Goal: Task Accomplishment & Management: Complete application form

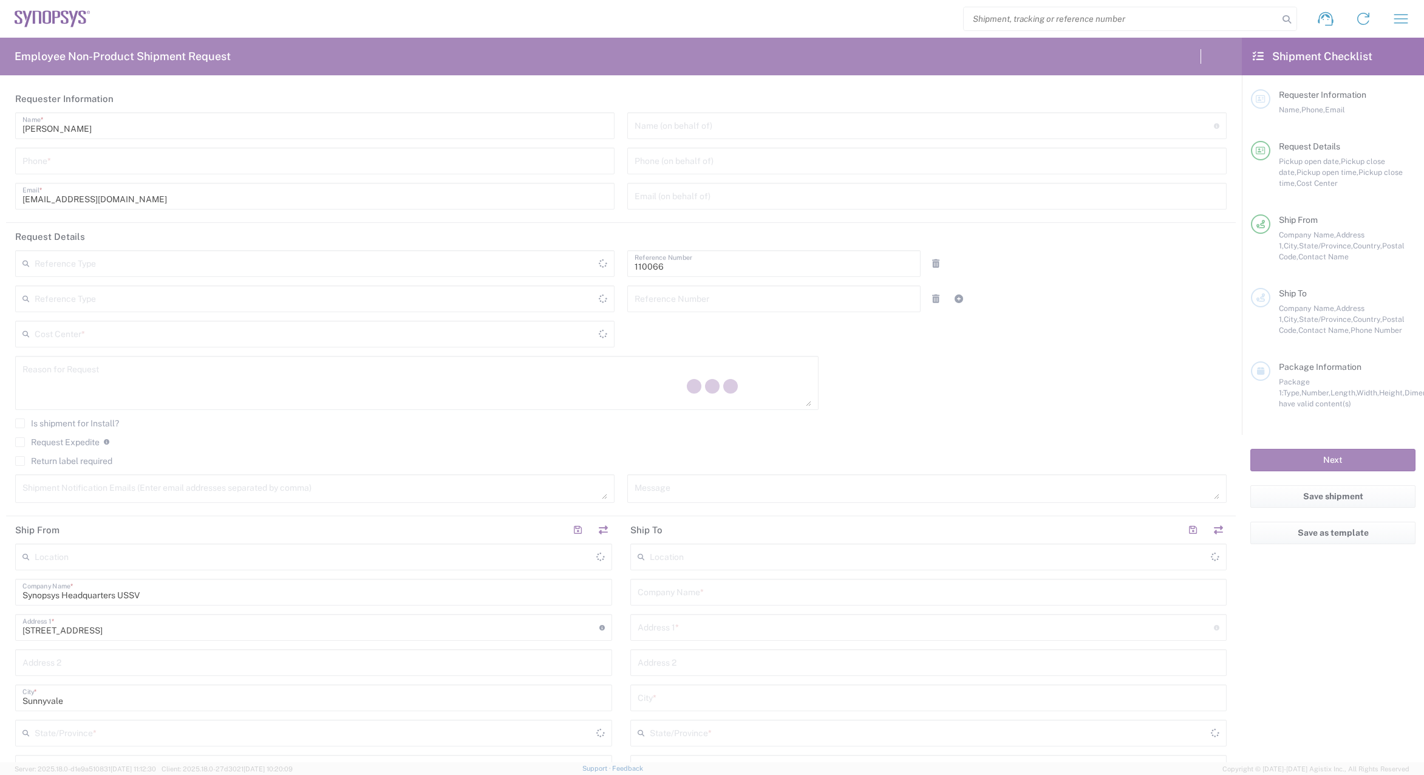
type input "Department"
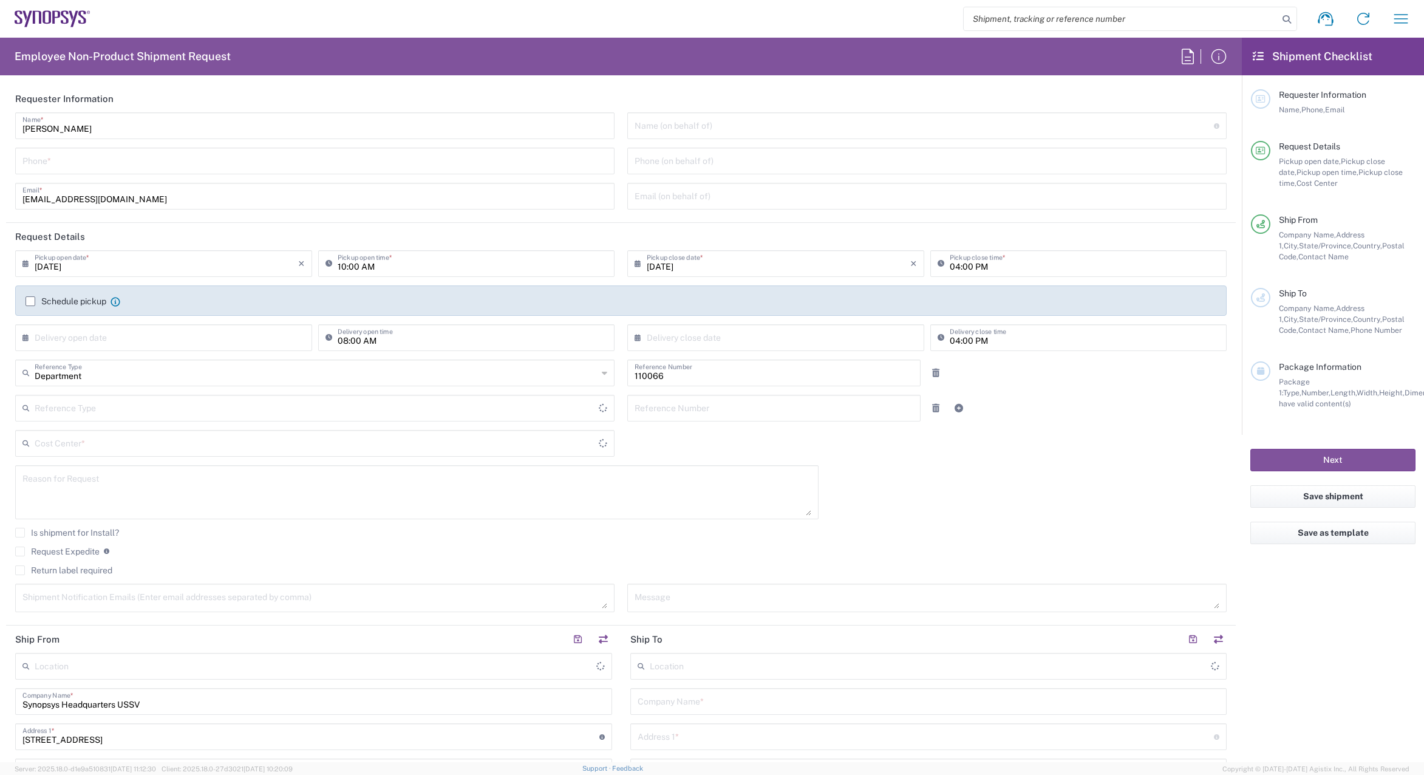
type input "Delivered at Place"
type input "[GEOGRAPHIC_DATA]"
type input "US01, CIO, IT, ESS2 110066"
type input "[US_STATE]"
type input "[GEOGRAPHIC_DATA]"
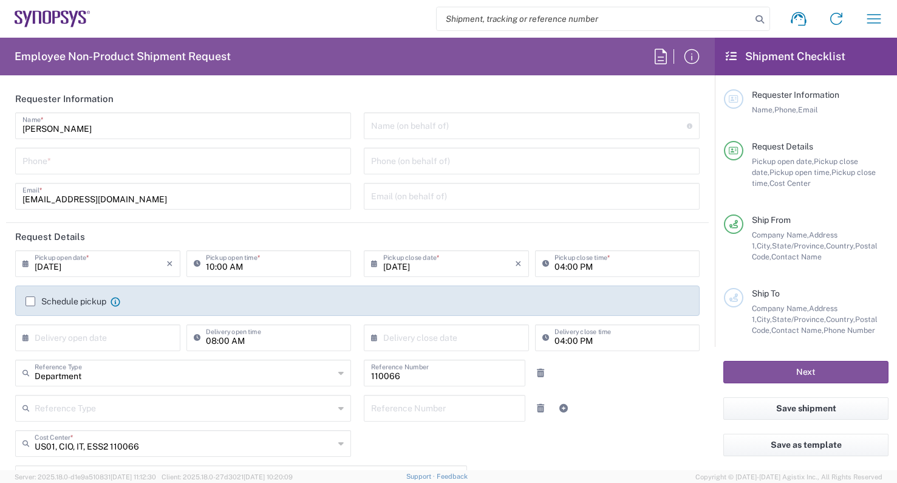
type input "Headquarters USSV"
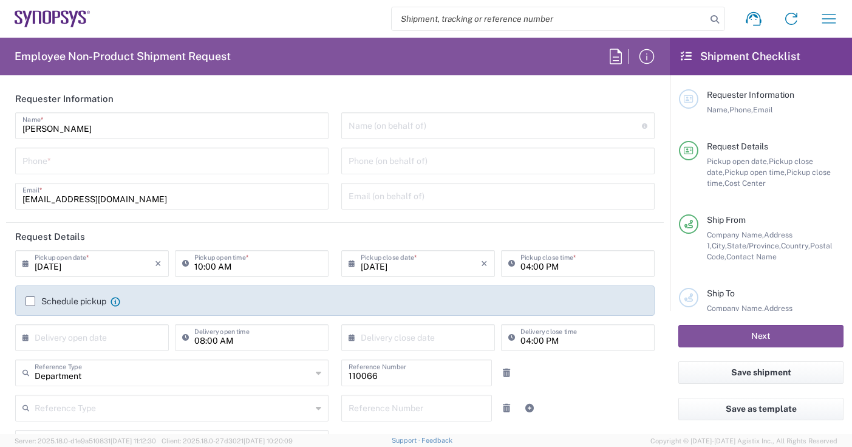
click at [181, 168] on input "tel" at bounding box center [171, 159] width 299 height 21
type input "4082036560"
type input "[US_STATE]"
type input "4082036560"
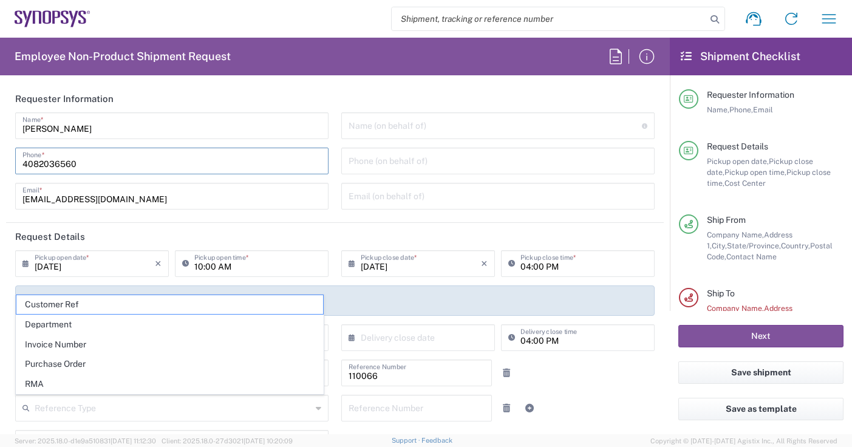
type input "[PERSON_NAME][EMAIL_ADDRESS][DOMAIN_NAME]"
type input "Synopsys"
type input "[STREET_ADDRESS]"
type input "[GEOGRAPHIC_DATA], [GEOGRAPHIC_DATA]"
type input "91604"
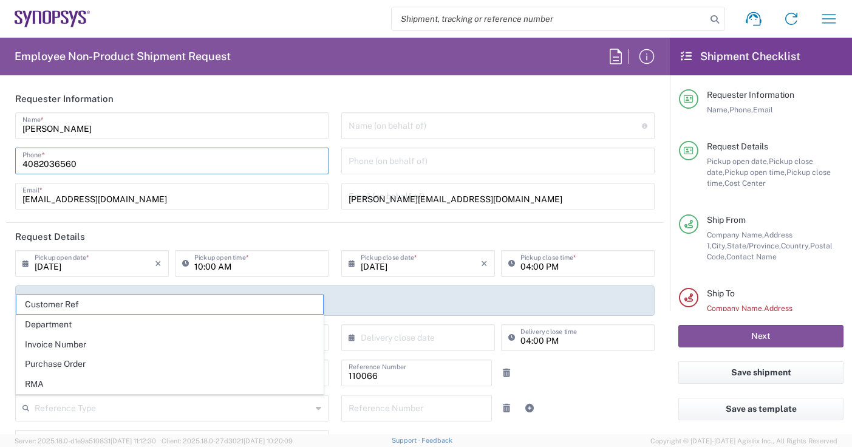
type input "[EMAIL_ADDRESS][DOMAIN_NAME]"
click at [296, 233] on header "Request Details" at bounding box center [335, 236] width 658 height 27
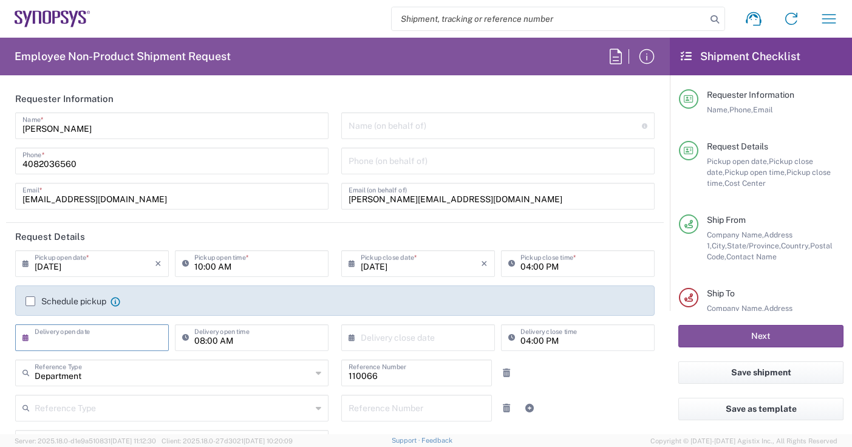
click at [83, 336] on input "text" at bounding box center [95, 336] width 120 height 21
click at [126, 418] on span "12" at bounding box center [129, 412] width 17 height 17
type input "[DATE]"
click at [408, 339] on input "text" at bounding box center [421, 336] width 120 height 21
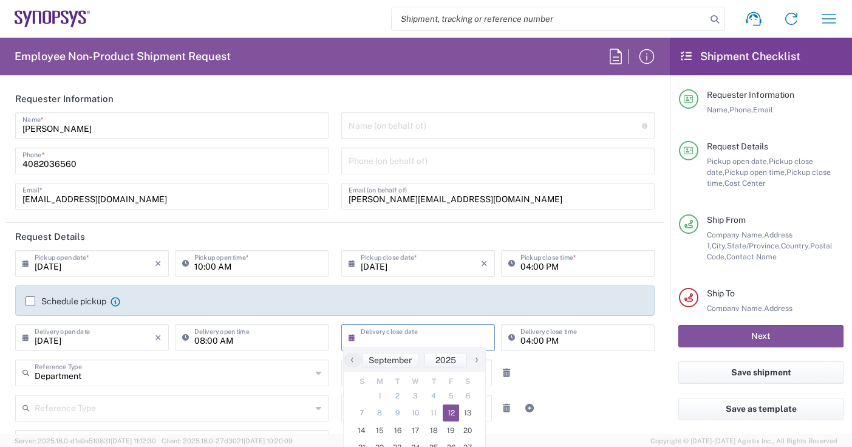
click at [446, 413] on span "12" at bounding box center [451, 412] width 17 height 17
type input "[DATE]"
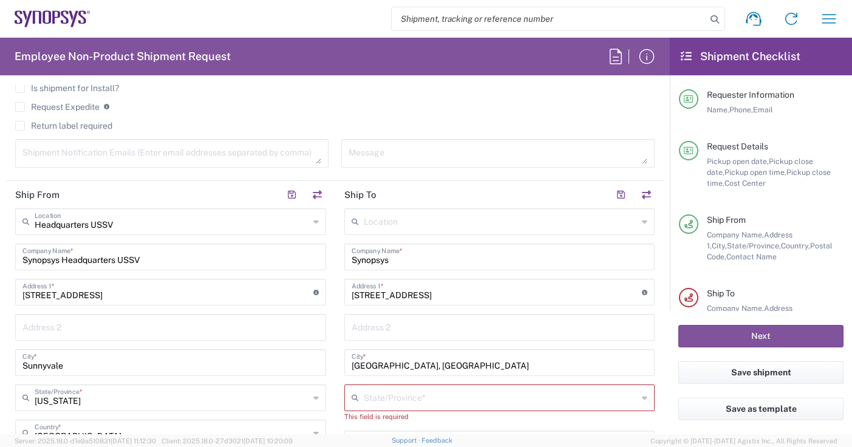
scroll to position [425, 0]
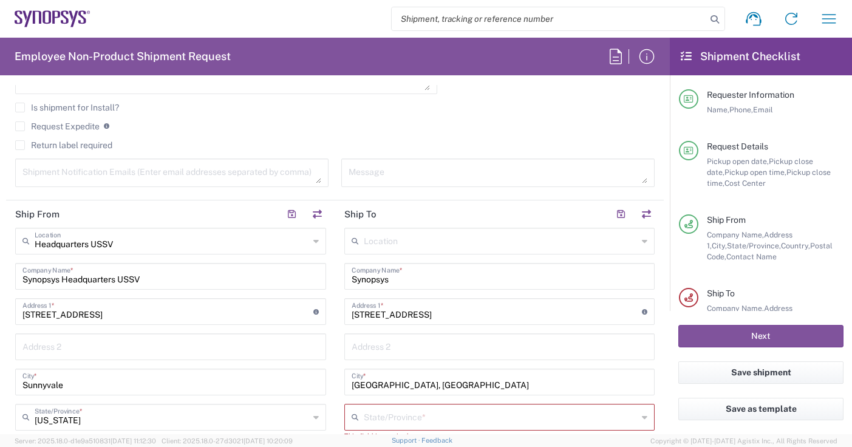
click at [18, 143] on label "Return label required" at bounding box center [63, 145] width 97 height 10
click at [20, 145] on input "Return label required" at bounding box center [20, 145] width 0 height 0
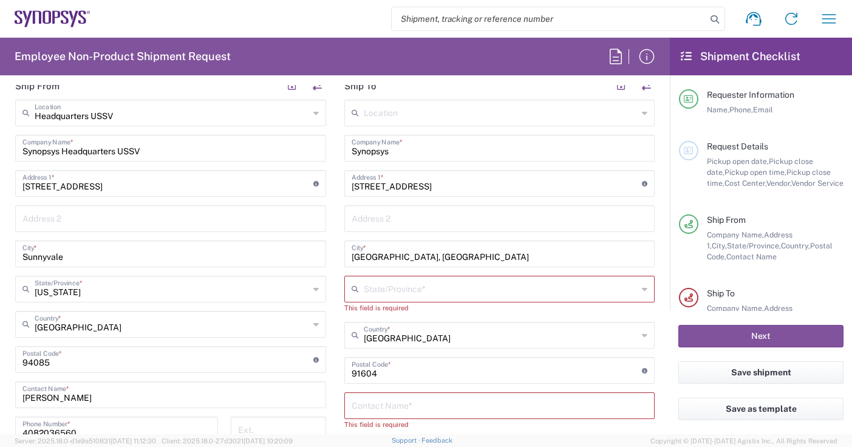
scroll to position [607, 0]
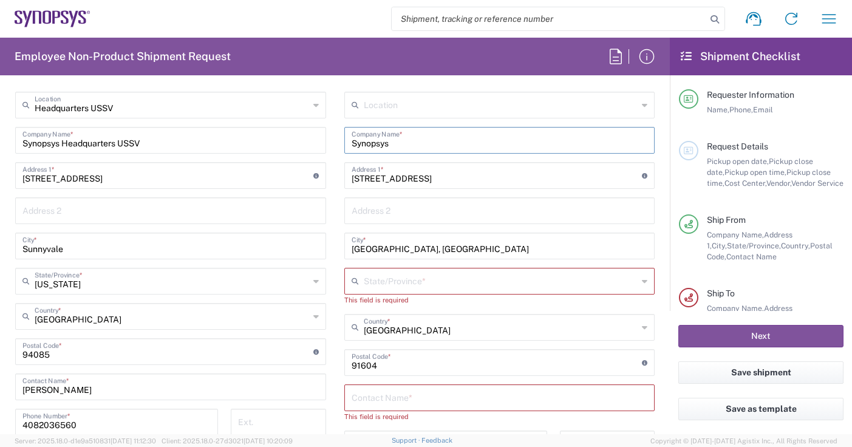
drag, startPoint x: 454, startPoint y: 145, endPoint x: 291, endPoint y: 149, distance: 163.4
click at [296, 148] on div "Ship From Headquarters USSV Location Headquarters [GEOGRAPHIC_DATA] Agrate Bria…" at bounding box center [335, 346] width 658 height 564
paste input ", Inc."
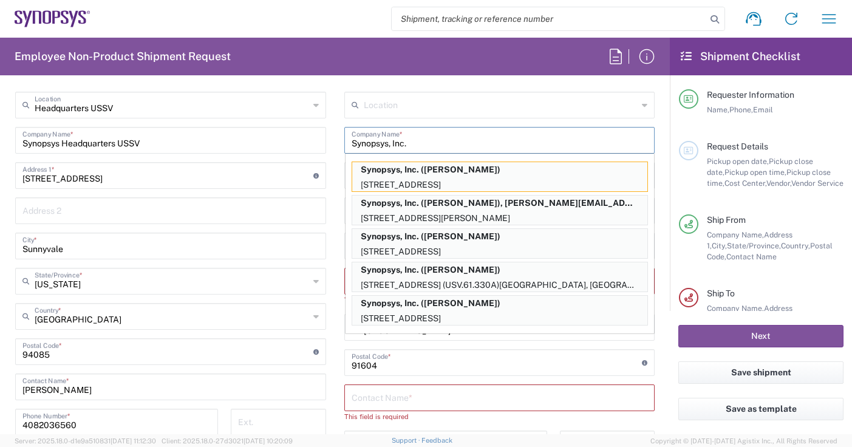
type input "Synopsys, Inc."
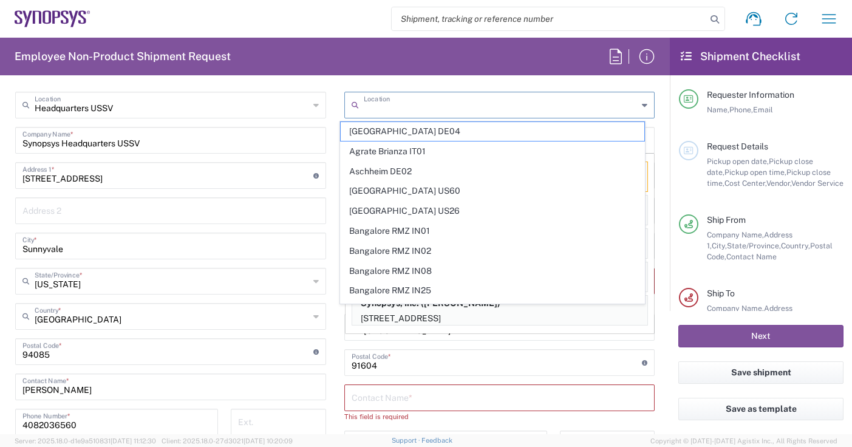
click at [516, 114] on input "text" at bounding box center [501, 104] width 274 height 21
click at [516, 116] on div "Location" at bounding box center [499, 105] width 311 height 27
click at [516, 109] on input "text" at bounding box center [501, 104] width 274 height 21
click at [642, 101] on icon at bounding box center [644, 104] width 5 height 19
click at [650, 123] on main "Location [GEOGRAPHIC_DATA] DE04 Agrate Brianza IT01 [GEOGRAPHIC_DATA] DE02 [GEO…" at bounding box center [499, 358] width 329 height 532
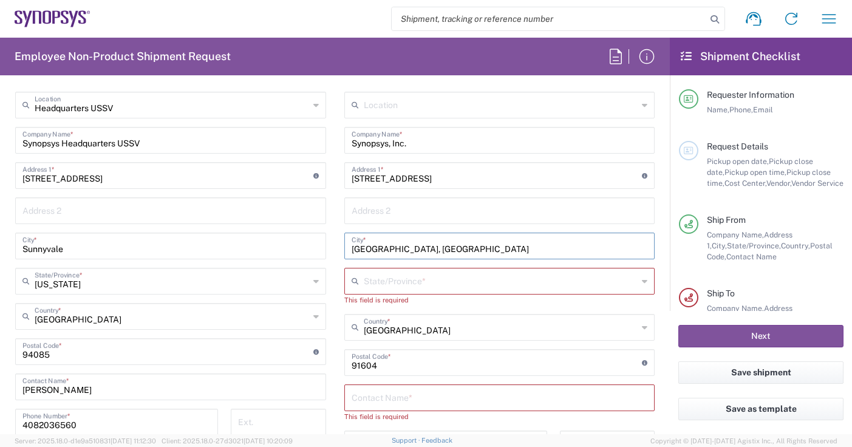
drag, startPoint x: 424, startPoint y: 242, endPoint x: 227, endPoint y: 242, distance: 197.4
click at [228, 242] on div "Ship From Headquarters USSV Location Headquarters [GEOGRAPHIC_DATA] Agrate Bria…" at bounding box center [335, 346] width 658 height 564
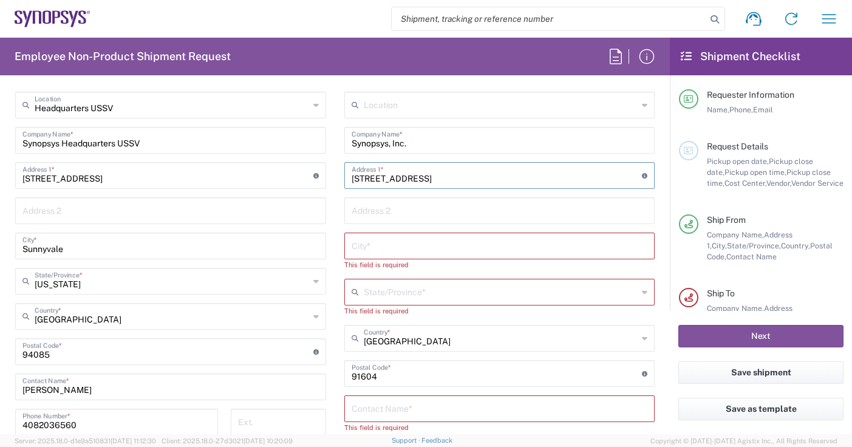
drag, startPoint x: 520, startPoint y: 180, endPoint x: 101, endPoint y: 165, distance: 419.9
click at [101, 165] on div "Ship From Headquarters USSV Location Headquarters [GEOGRAPHIC_DATA] Agrate Bria…" at bounding box center [335, 351] width 658 height 575
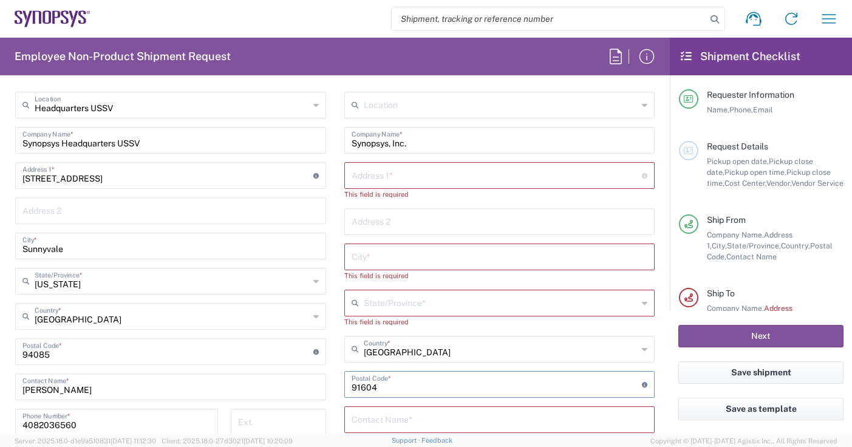
drag, startPoint x: 421, startPoint y: 384, endPoint x: 158, endPoint y: 372, distance: 262.6
click at [158, 372] on div "Ship From Headquarters USSV Location Headquarters [GEOGRAPHIC_DATA] Agrate Bria…" at bounding box center [335, 357] width 658 height 586
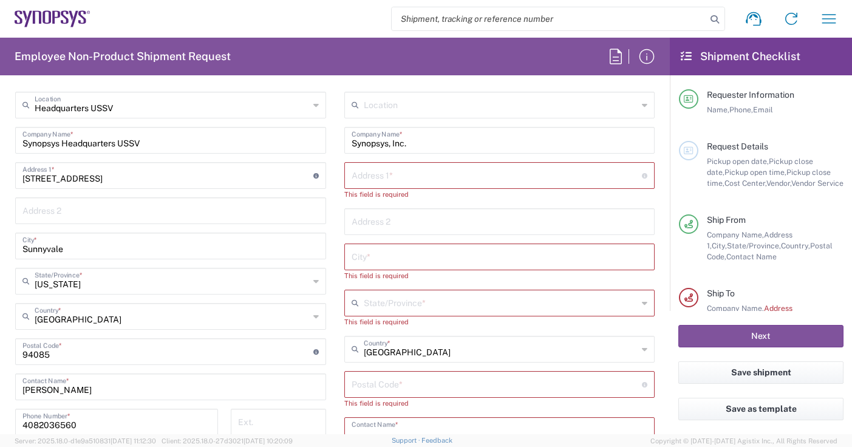
click at [421, 422] on input "text" at bounding box center [500, 429] width 296 height 21
paste input "[PERSON_NAME]"
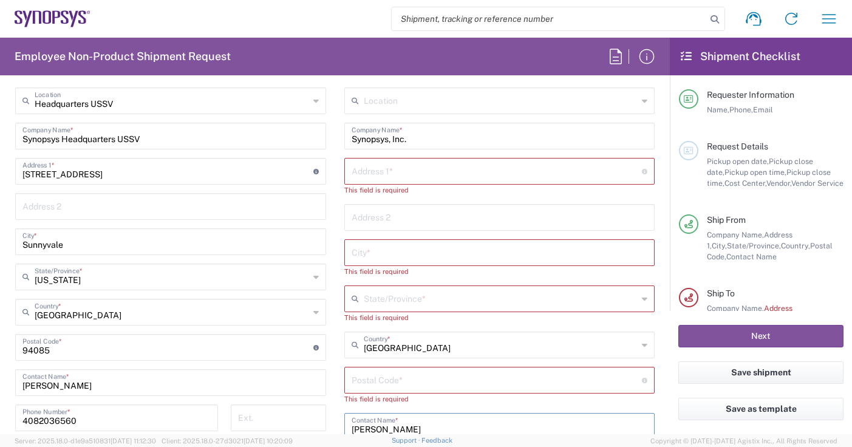
type input "[PERSON_NAME]"
click at [461, 172] on input "text" at bounding box center [497, 170] width 291 height 21
paste input "[STREET_ADDRESS][PERSON_NAME]"
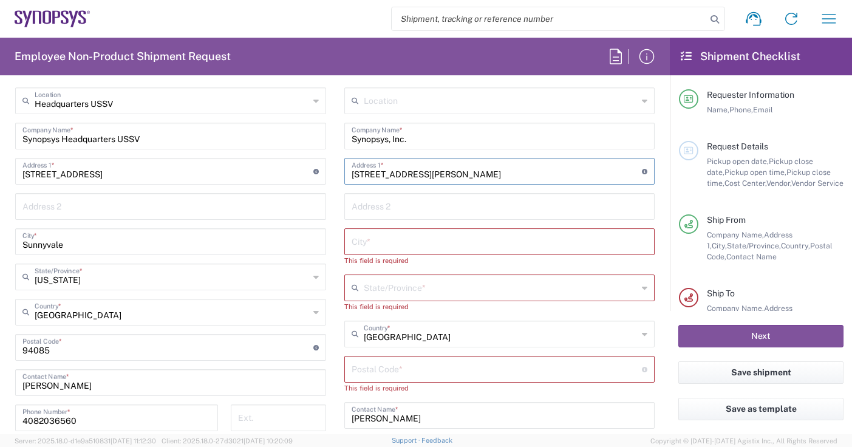
drag, startPoint x: 435, startPoint y: 175, endPoint x: 506, endPoint y: 174, distance: 71.1
click at [506, 174] on input "[STREET_ADDRESS][PERSON_NAME]" at bounding box center [497, 170] width 291 height 21
type input "[STREET_ADDRESS][PERSON_NAME]"
click at [380, 247] on input "text" at bounding box center [500, 240] width 296 height 21
paste input "[GEOGRAPHIC_DATA]"
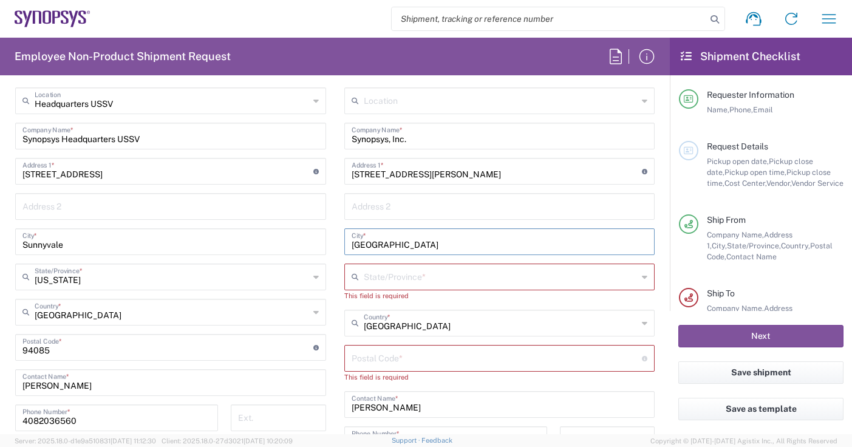
type input "[GEOGRAPHIC_DATA]"
click at [432, 353] on input "undefined" at bounding box center [497, 357] width 291 height 21
paste input "91101"
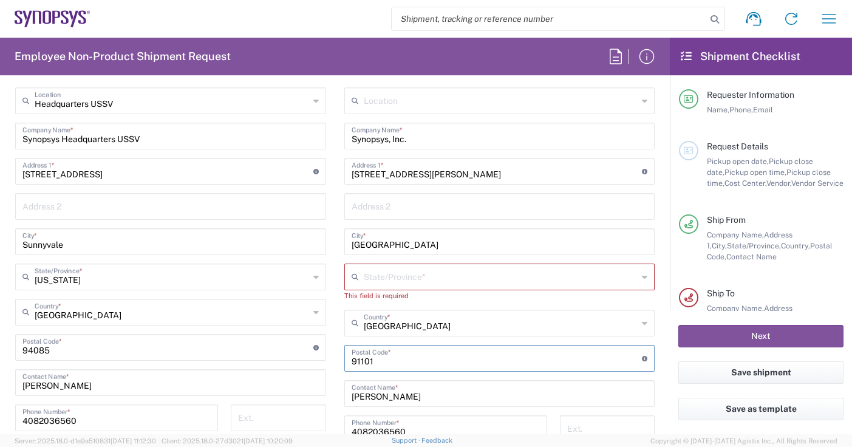
type input "91101"
click at [590, 277] on input "text" at bounding box center [501, 275] width 274 height 21
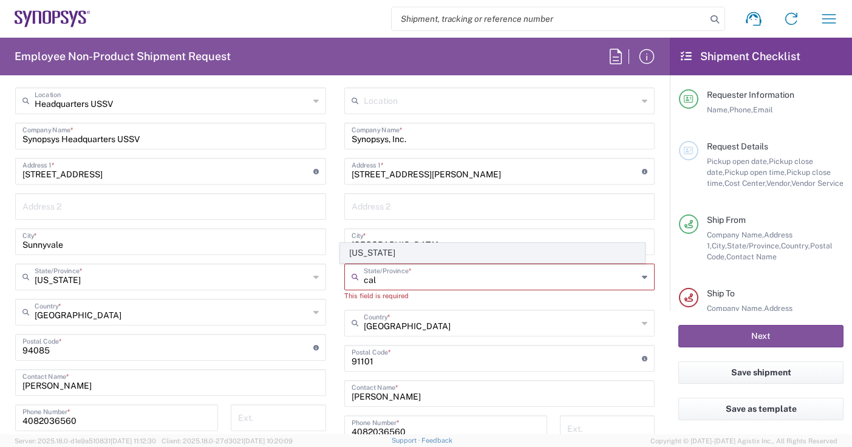
click at [458, 257] on span "[US_STATE]" at bounding box center [493, 253] width 304 height 19
type input "[US_STATE]"
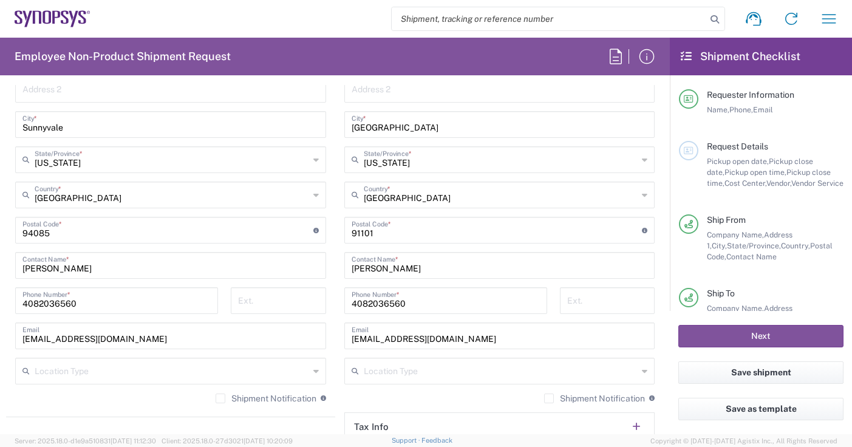
scroll to position [733, 0]
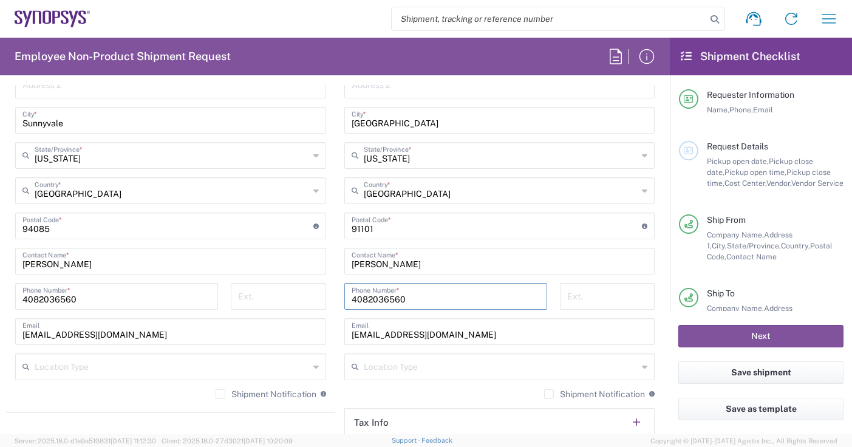
drag, startPoint x: 416, startPoint y: 296, endPoint x: 223, endPoint y: 293, distance: 193.1
click at [223, 293] on div "Ship From Headquarters USSV Location Headquarters [GEOGRAPHIC_DATA] Agrate Bria…" at bounding box center [335, 210] width 658 height 542
type input "6268933687"
drag, startPoint x: 481, startPoint y: 329, endPoint x: 279, endPoint y: 325, distance: 202.3
click at [279, 325] on div "Ship From Headquarters USSV Location Headquarters [GEOGRAPHIC_DATA] Agrate Bria…" at bounding box center [335, 210] width 658 height 542
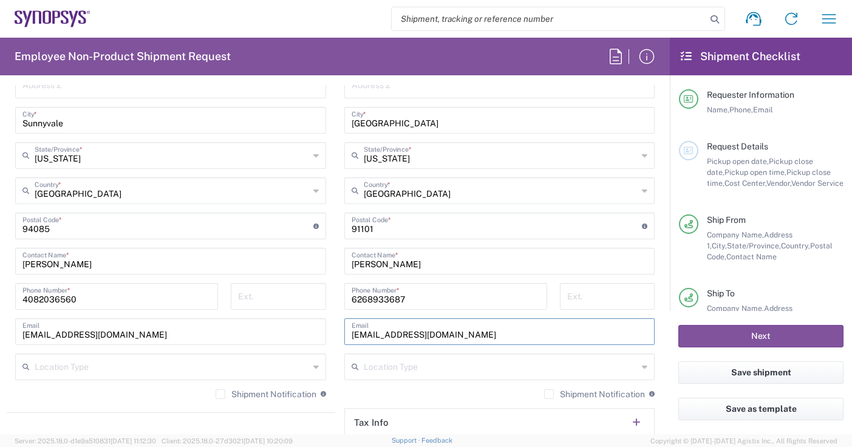
paste input "cdaza"
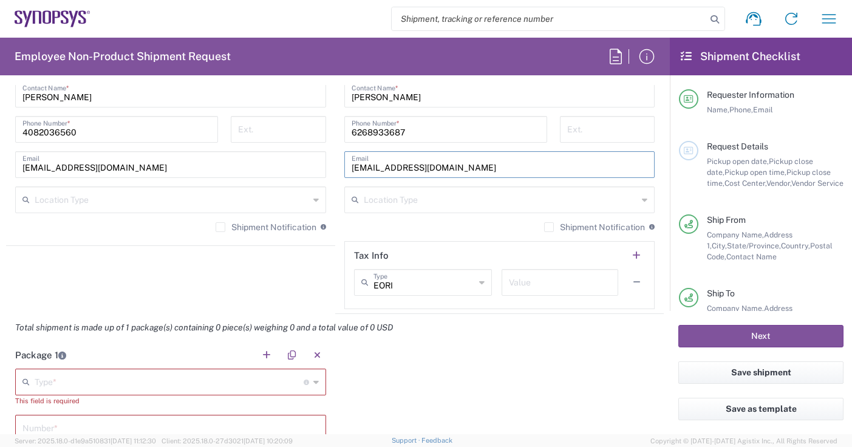
scroll to position [976, 0]
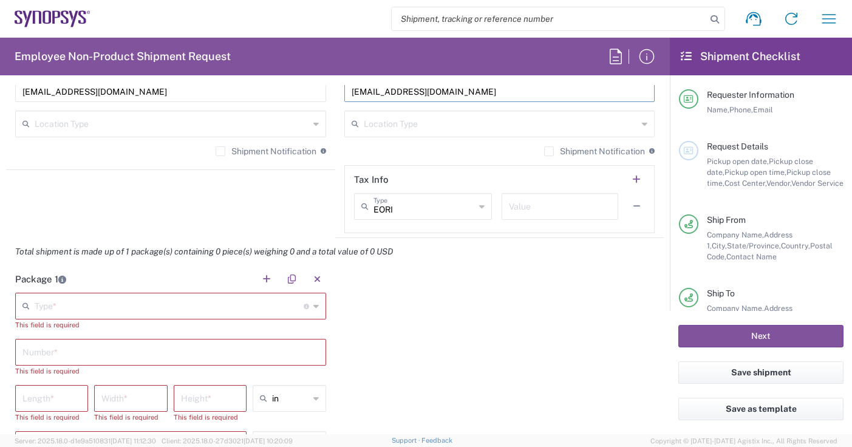
type input "[EMAIL_ADDRESS][DOMAIN_NAME]"
click at [124, 311] on input "text" at bounding box center [169, 305] width 269 height 21
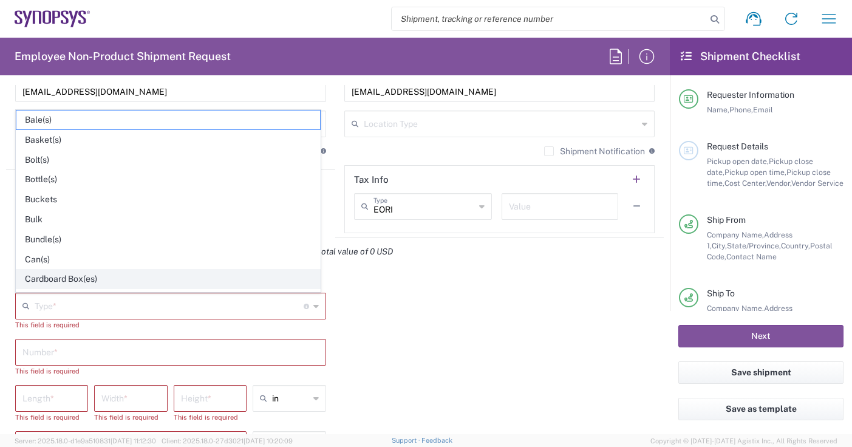
click at [94, 279] on span "Cardboard Box(es)" at bounding box center [168, 279] width 304 height 19
type input "Cardboard Box(es)"
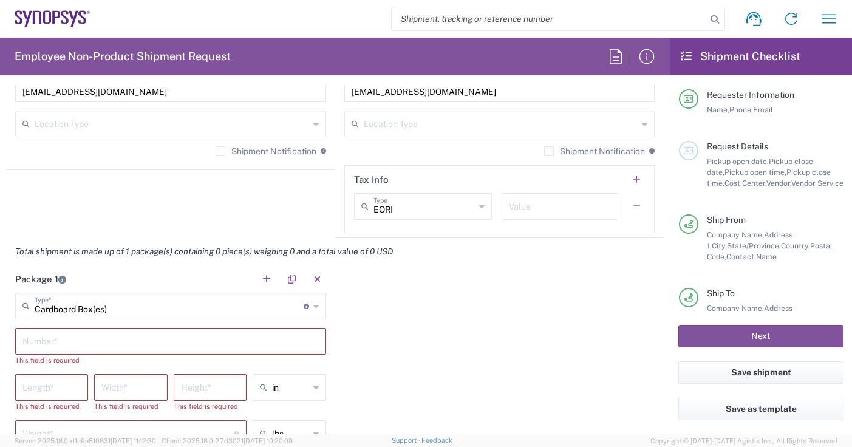
click at [100, 350] on input "text" at bounding box center [170, 340] width 296 height 21
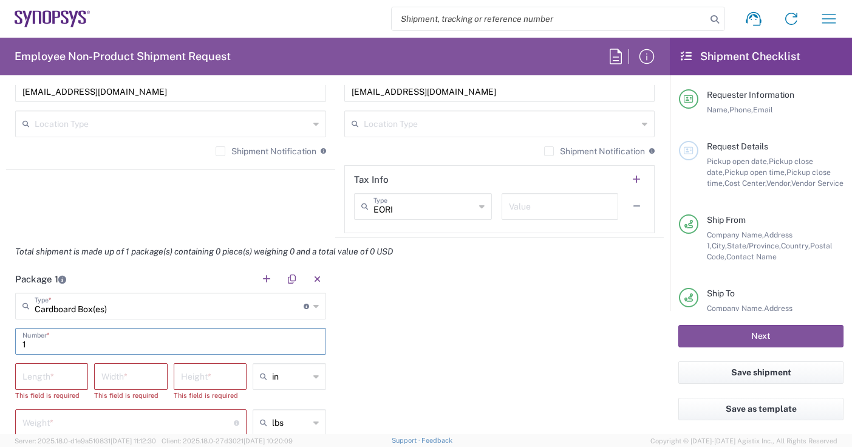
type input "1"
click at [63, 381] on input "number" at bounding box center [51, 375] width 58 height 21
type input "20"
type input "16"
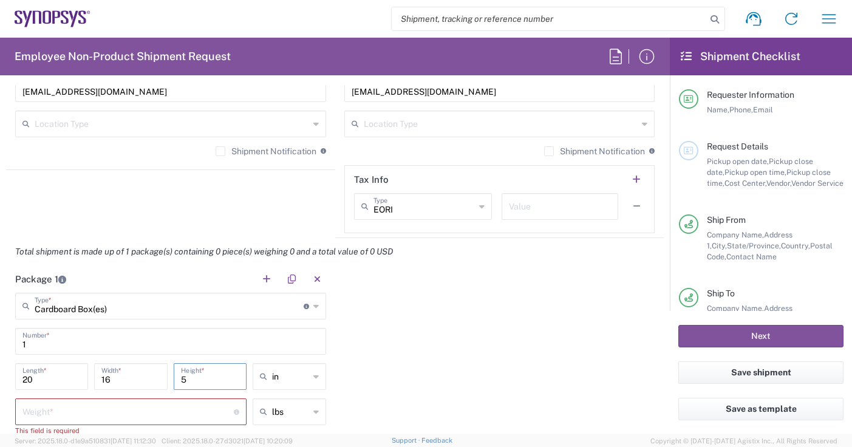
type input "5"
click at [80, 410] on input "number" at bounding box center [127, 410] width 211 height 21
type input "6"
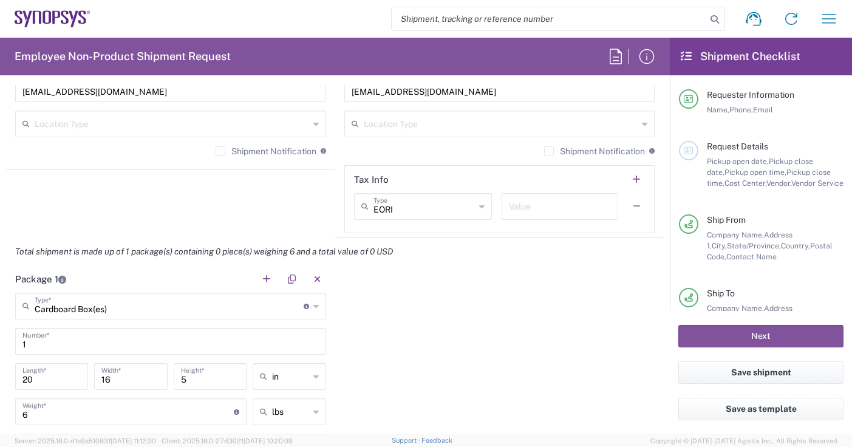
click at [457, 373] on div "Package 1 Cardboard Box(es) Type * Material used to package goods Bale(s) Baske…" at bounding box center [335, 378] width 658 height 227
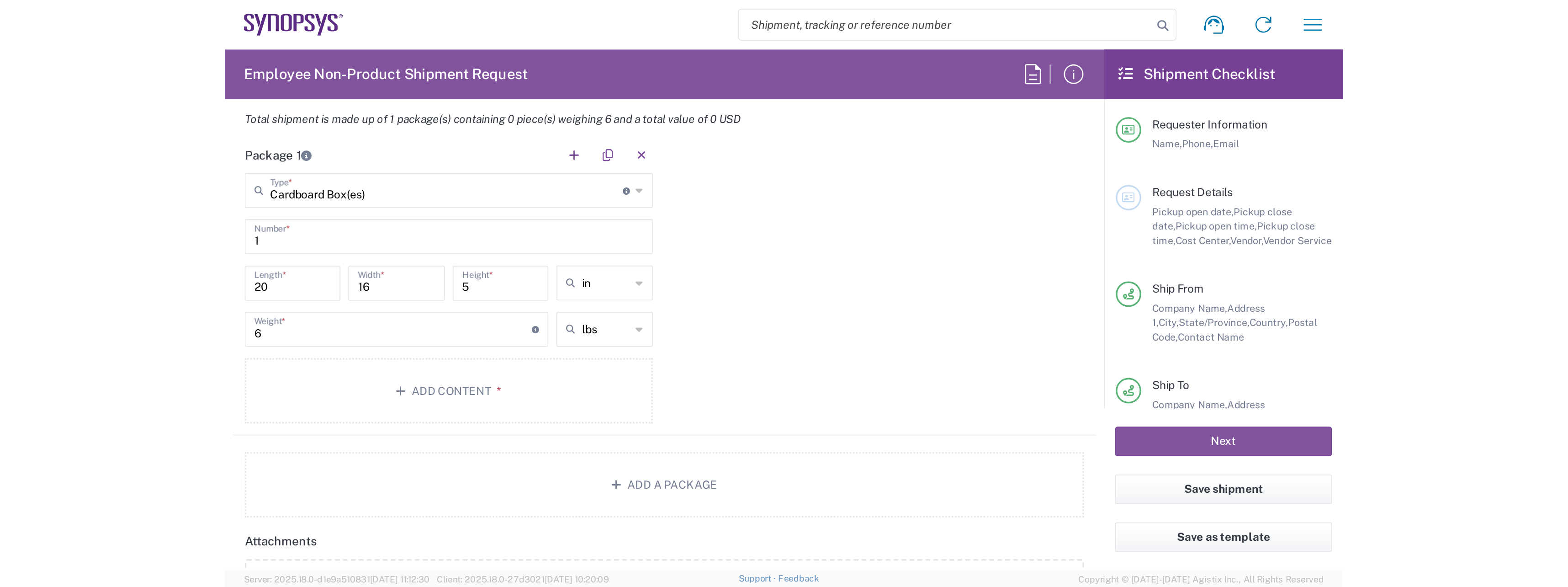
scroll to position [871, 0]
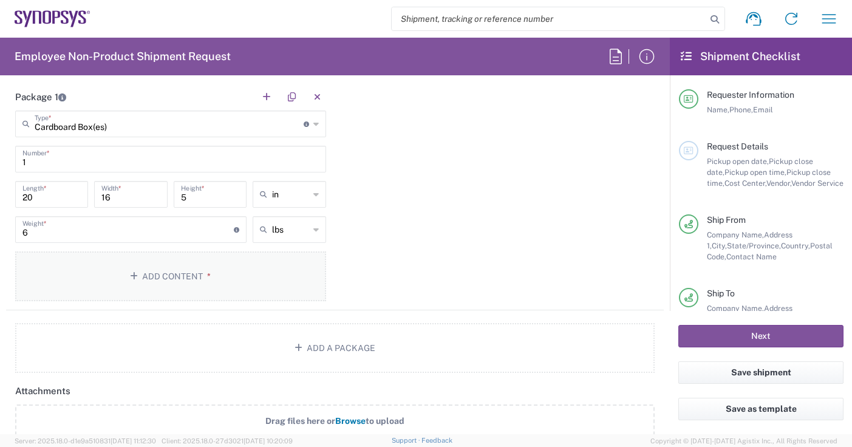
click at [220, 278] on button "Add Content *" at bounding box center [170, 276] width 311 height 50
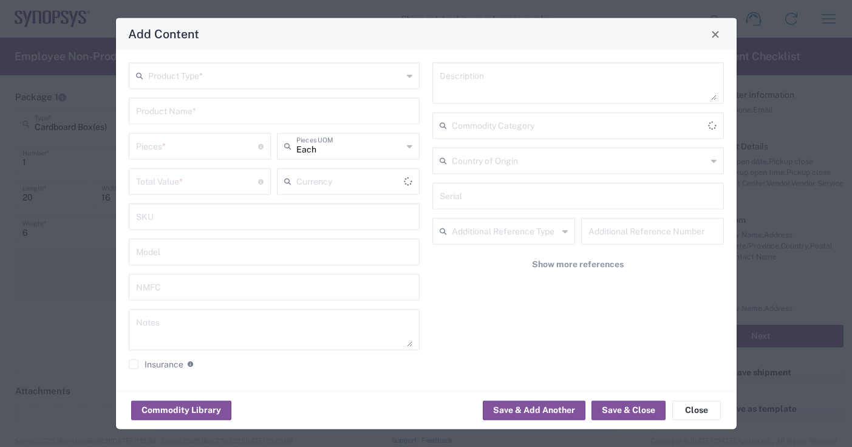
type input "US Dollar"
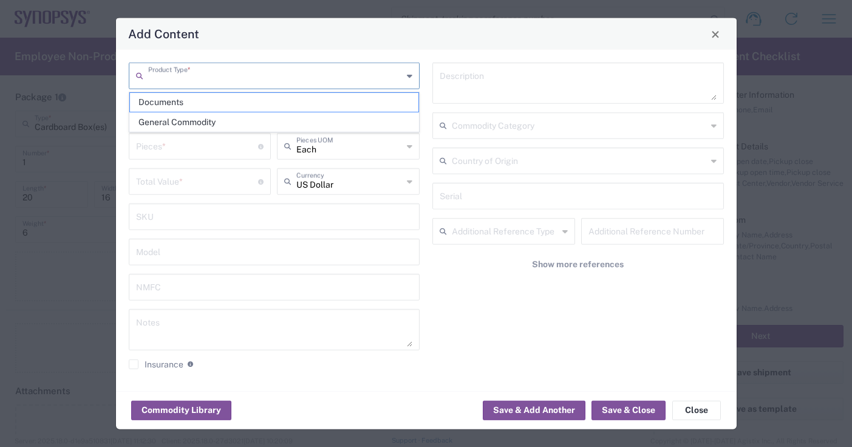
click at [234, 81] on input "text" at bounding box center [275, 74] width 255 height 21
click at [222, 121] on span "General Commodity" at bounding box center [274, 122] width 289 height 19
type input "General Commodity"
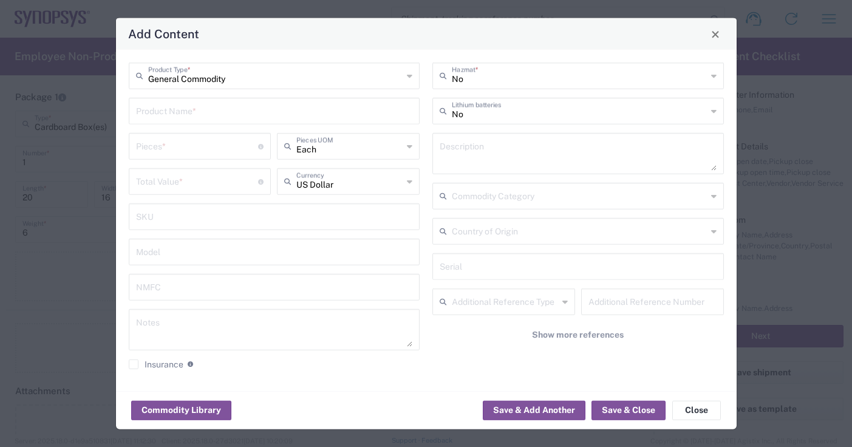
click at [220, 120] on input "text" at bounding box center [274, 110] width 277 height 21
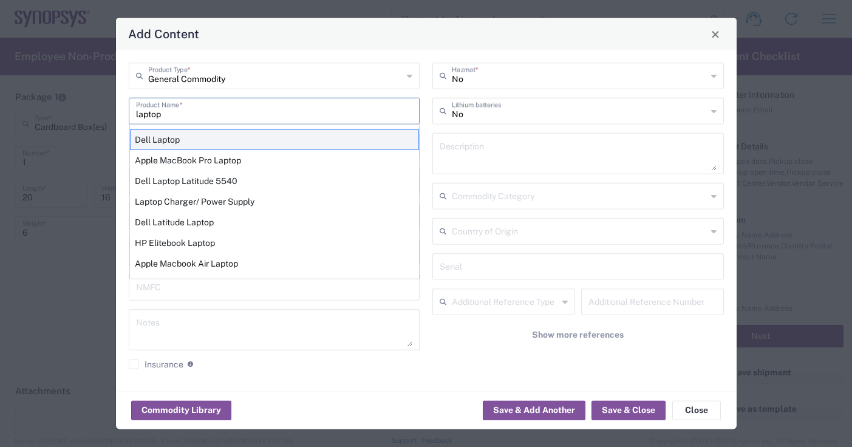
click at [208, 137] on div "Dell Laptop" at bounding box center [274, 139] width 289 height 21
type input "Dell Laptop"
type textarea "Dell Laptop"
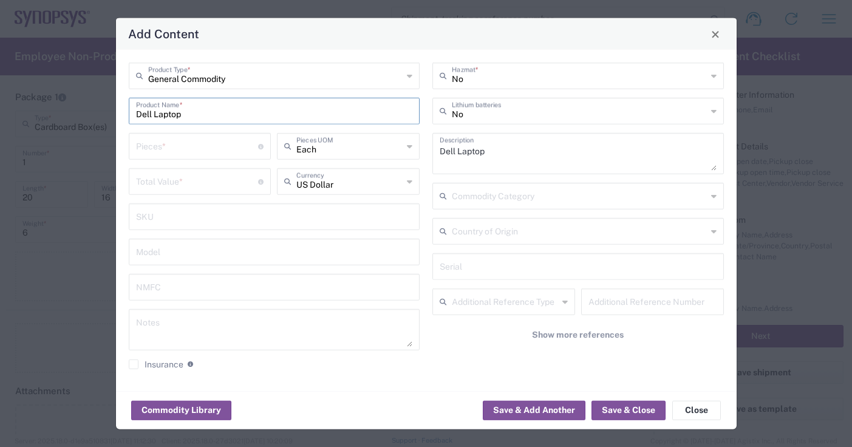
click at [177, 150] on input "number" at bounding box center [197, 145] width 123 height 21
type input "1"
click at [174, 180] on input "number" at bounding box center [197, 180] width 123 height 21
type input "1000"
click at [645, 409] on button "Save & Close" at bounding box center [628, 409] width 74 height 19
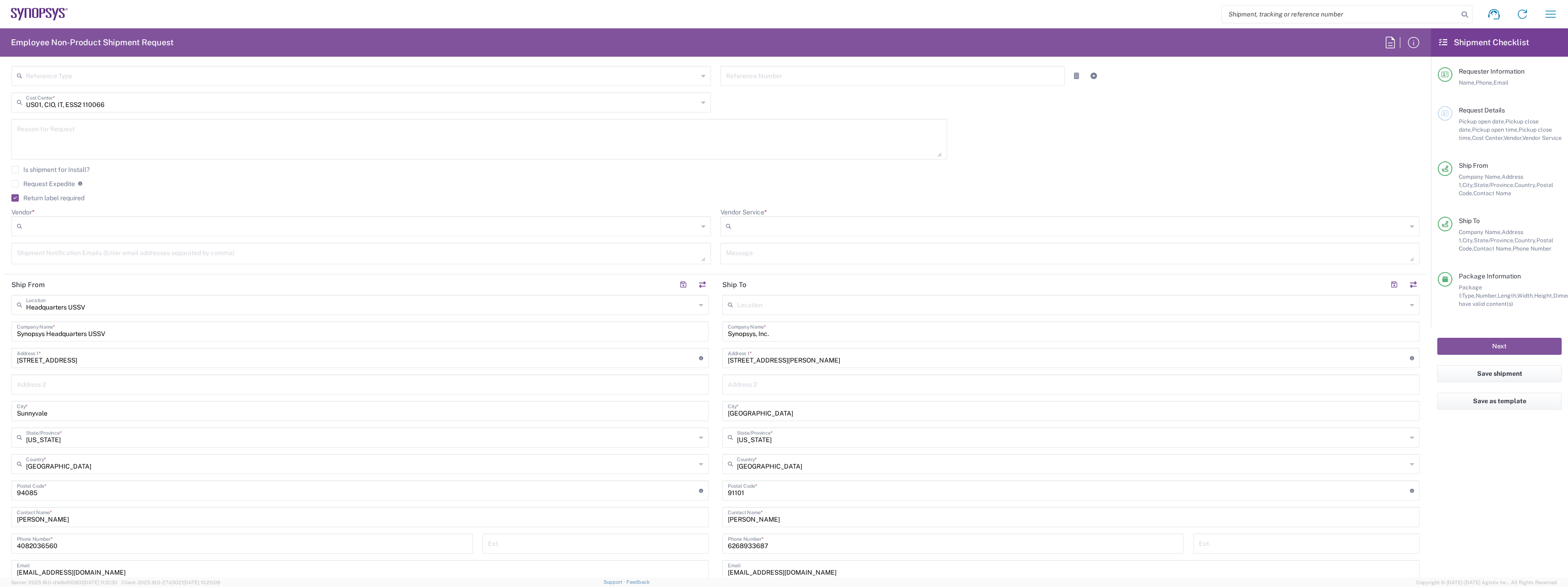
scroll to position [0, 0]
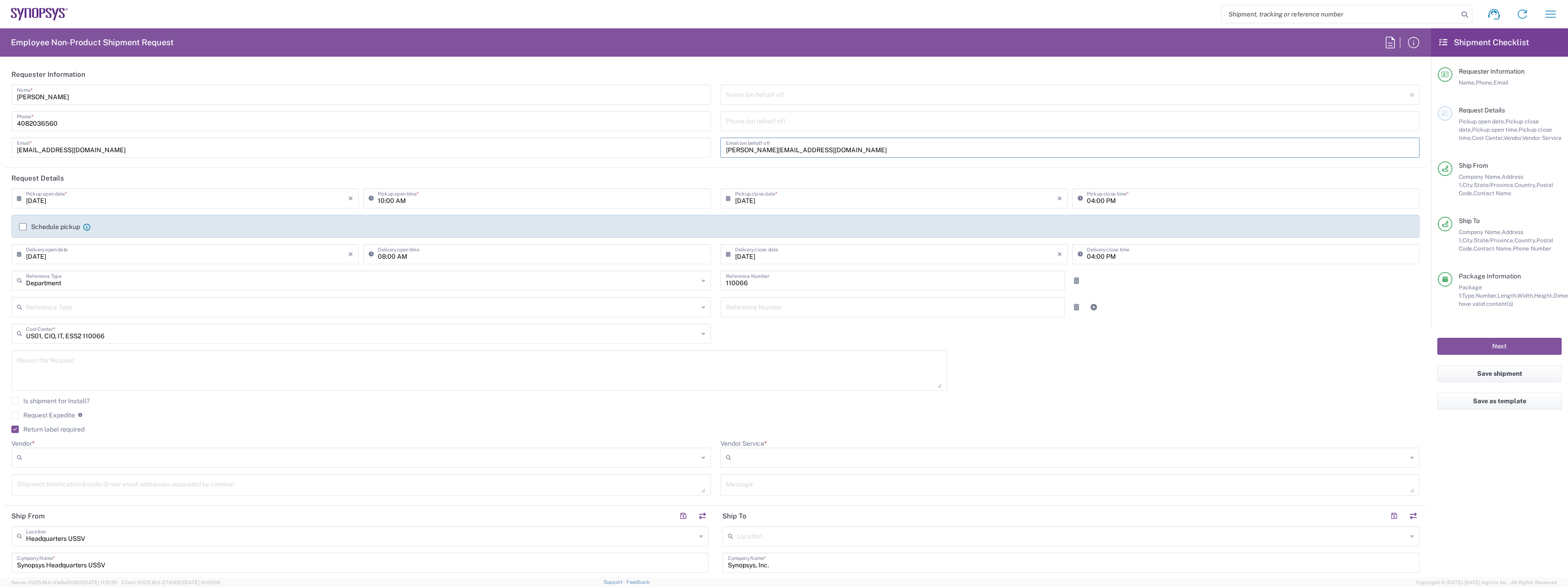
drag, startPoint x: 816, startPoint y: 147, endPoint x: 625, endPoint y: 155, distance: 191.2
click at [626, 155] on div "[PERSON_NAME] Name * [PHONE_NUMBER] Phone * [EMAIL_ADDRESS][DOMAIN_NAME] Email …" at bounding box center [716, 124] width 1418 height 80
click at [1071, 342] on button "Next" at bounding box center [1499, 346] width 124 height 17
click at [701, 458] on icon at bounding box center [703, 457] width 4 height 14
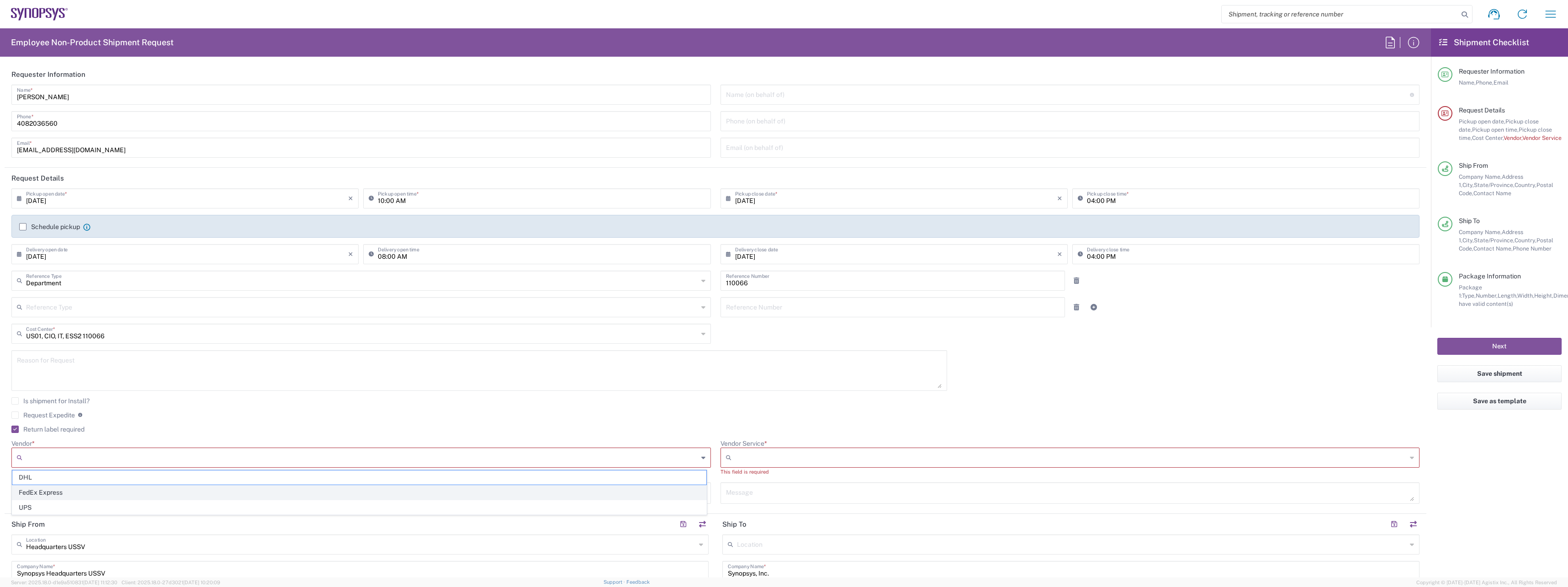
click at [477, 491] on span "FedEx Express" at bounding box center [359, 492] width 694 height 14
type input "FedEx Express"
click at [822, 455] on input "Vendor Service *" at bounding box center [1071, 457] width 672 height 14
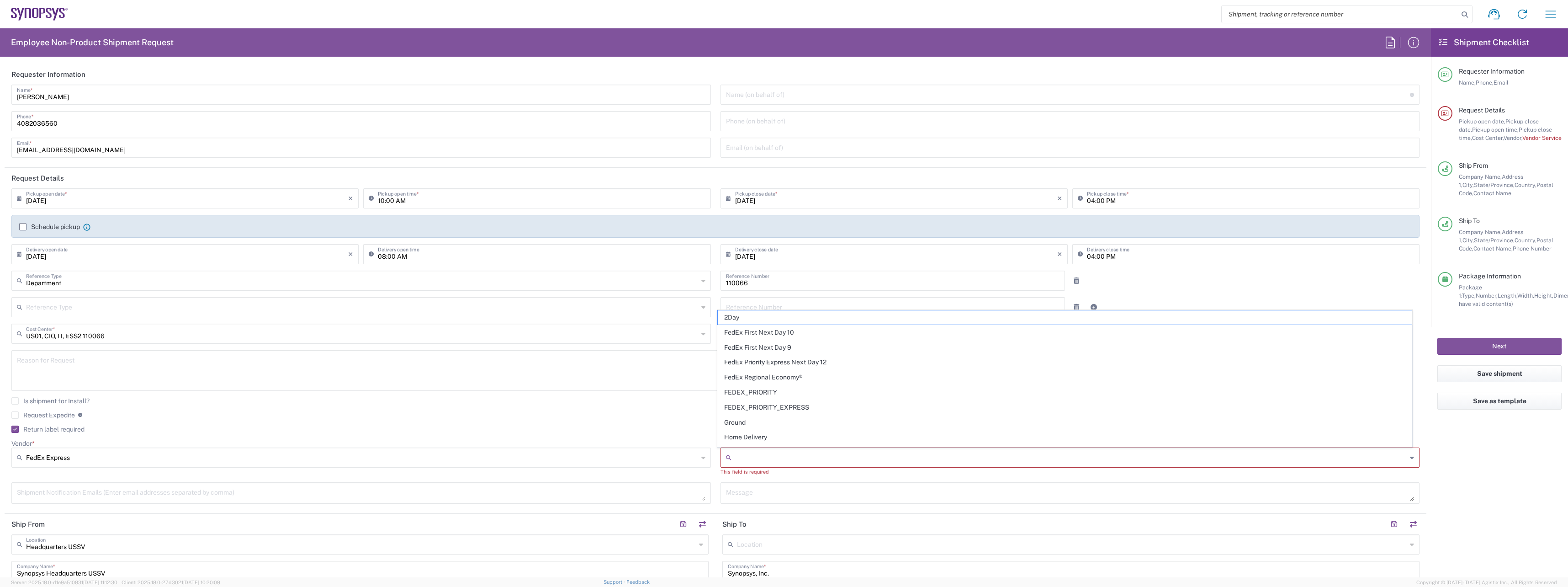
click at [822, 455] on input "Vendor Service *" at bounding box center [1071, 457] width 672 height 14
click at [738, 318] on span "2Day" at bounding box center [1065, 317] width 694 height 14
type input "2Day"
click at [774, 421] on div "Request Expedite If expedite is checked you will be unable to rate and book thi…" at bounding box center [716, 418] width 1408 height 14
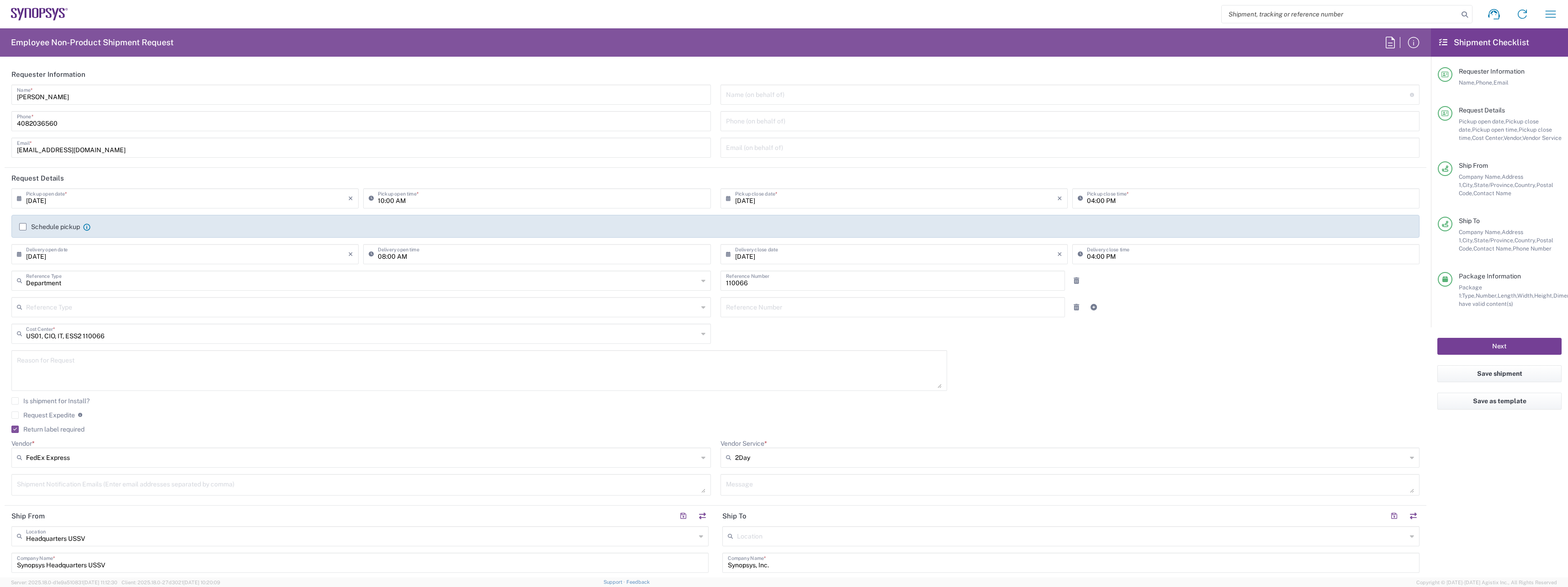
click at [1071, 341] on button "Next" at bounding box center [1499, 346] width 124 height 17
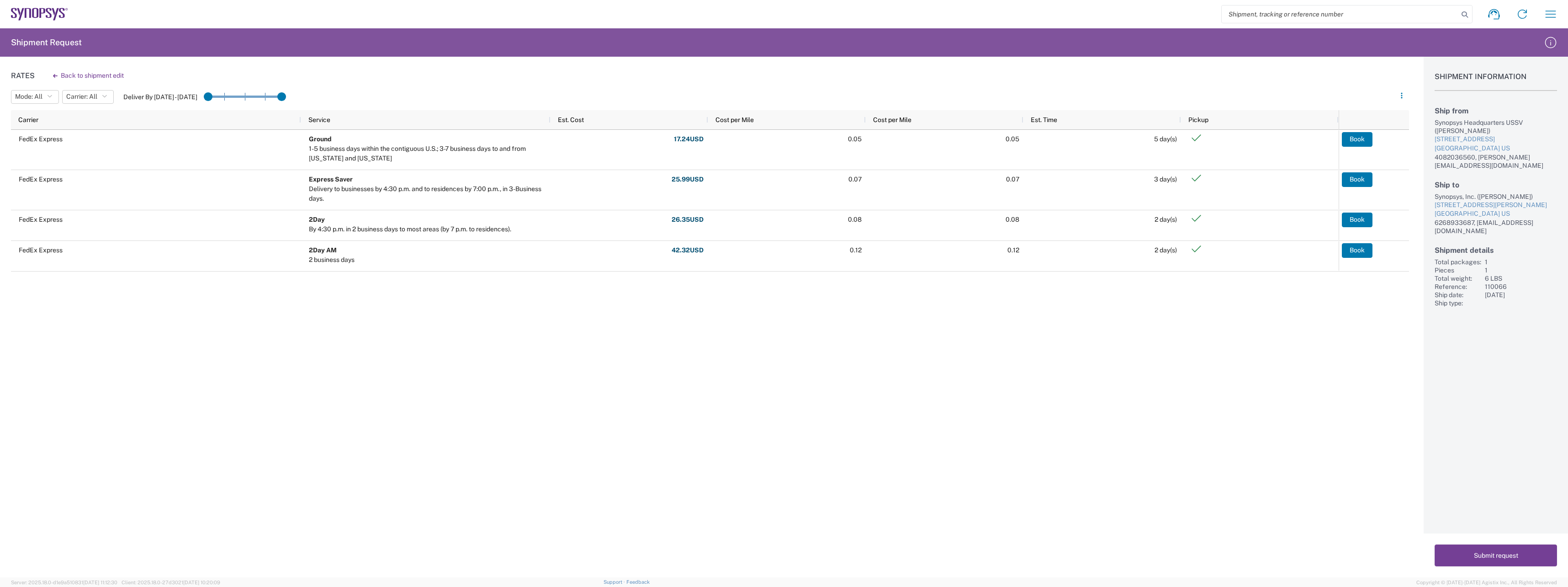
click at [1071, 555] on button "Submit request" at bounding box center [1496, 555] width 123 height 22
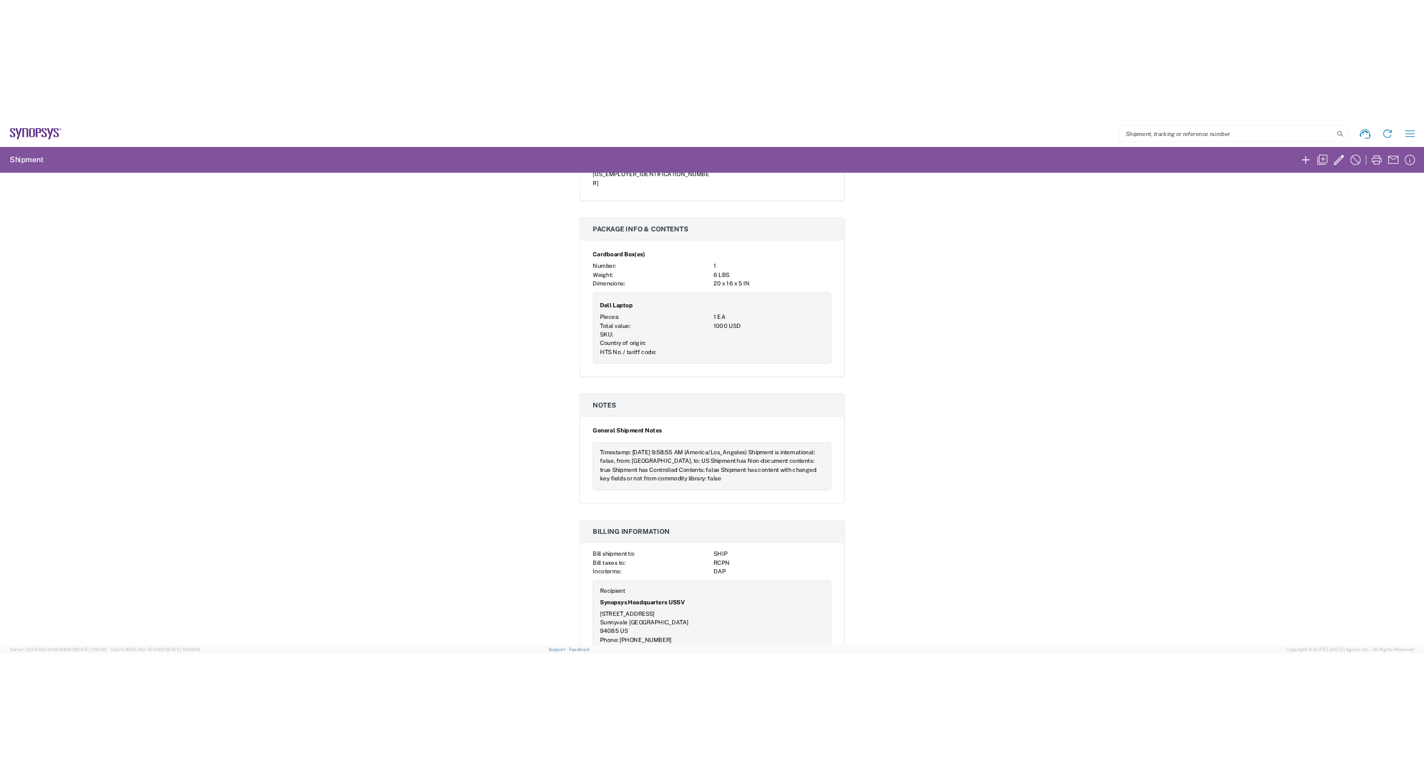
scroll to position [554, 0]
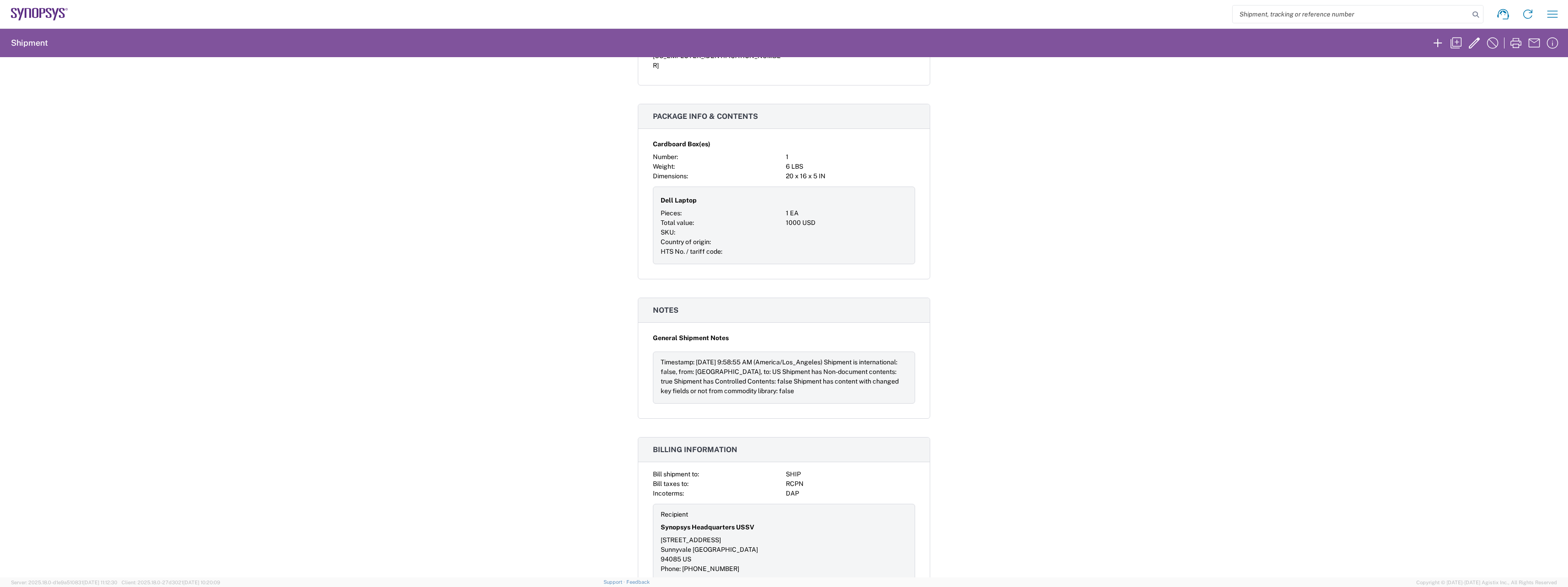
click at [985, 197] on div "Shipment 56779232 Google Maps Request details Pickup time: [DATE] 10:00:00 - 16…" at bounding box center [784, 317] width 1568 height 520
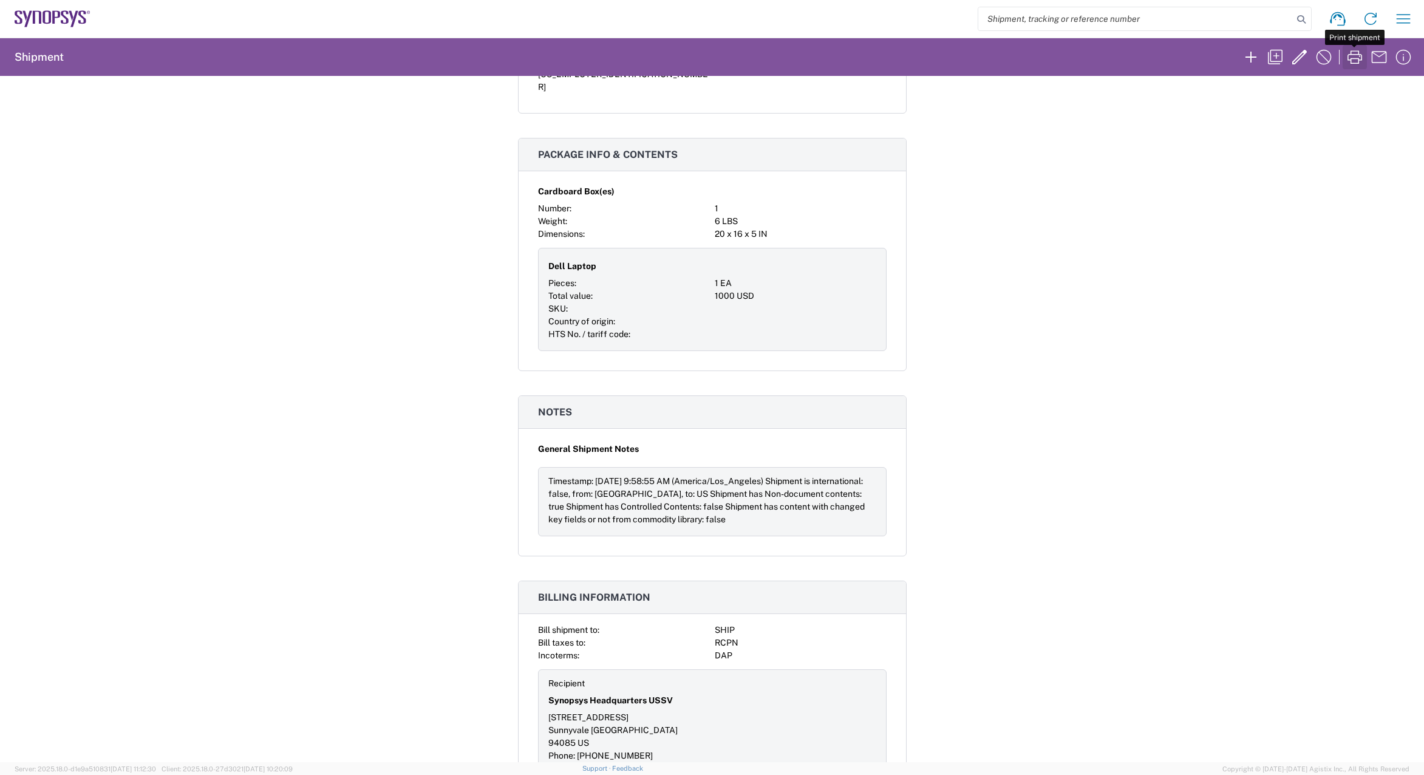
click at [1360, 55] on icon "button" at bounding box center [1354, 56] width 15 height 13
